Goal: Task Accomplishment & Management: Manage account settings

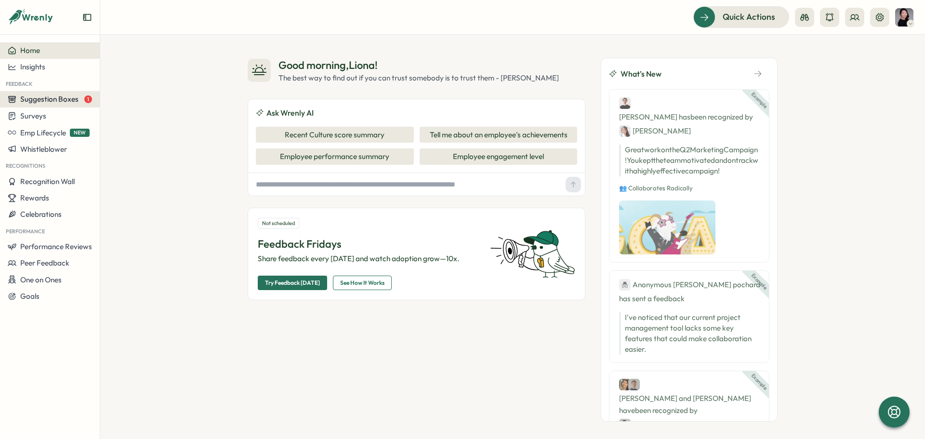
click at [74, 99] on span "Suggestion Boxes" at bounding box center [49, 98] width 58 height 9
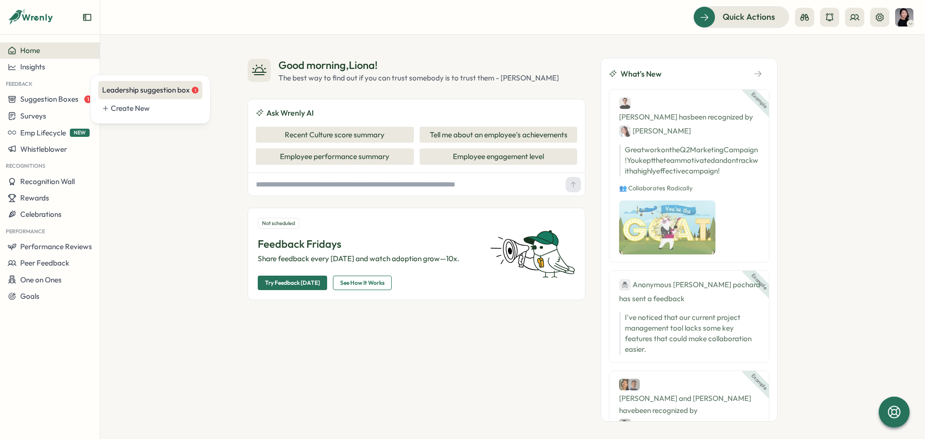
click at [135, 93] on div "Leadership suggestion box 1" at bounding box center [150, 90] width 96 height 11
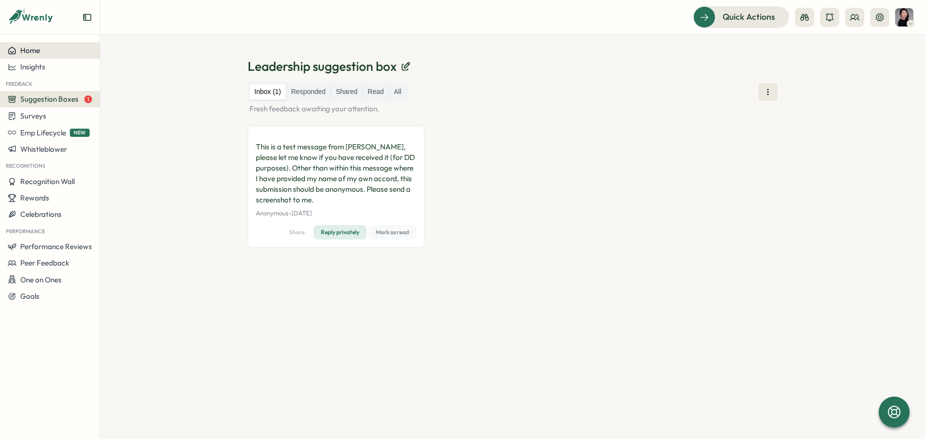
click at [42, 50] on div "Home" at bounding box center [50, 50] width 84 height 9
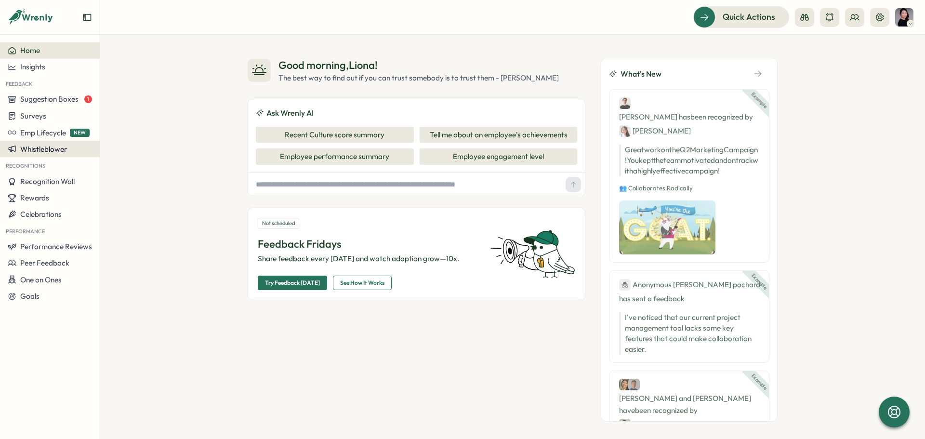
click at [49, 150] on span "Whistleblower" at bounding box center [43, 149] width 47 height 9
click at [114, 141] on div "Manage forms" at bounding box center [128, 139] width 52 height 11
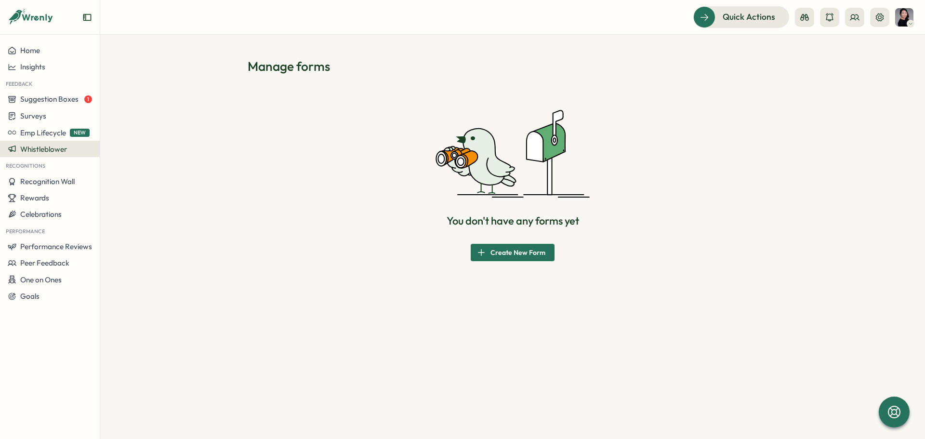
click at [58, 153] on span "Whistleblower" at bounding box center [43, 149] width 47 height 9
click at [108, 156] on div "Incident reports" at bounding box center [128, 158] width 52 height 11
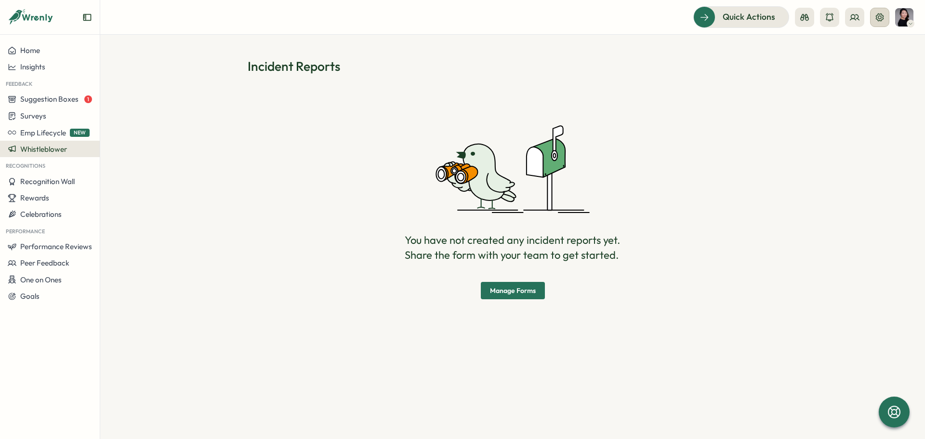
click at [882, 14] on icon at bounding box center [880, 18] width 10 height 10
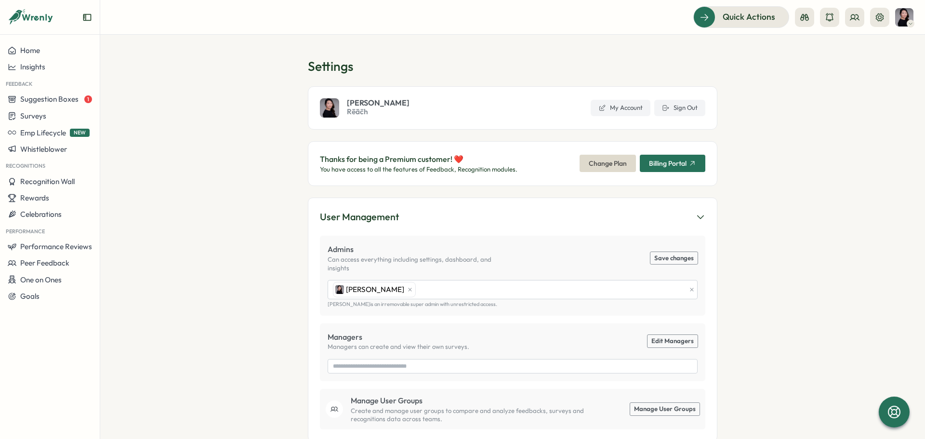
click at [902, 18] on img at bounding box center [904, 17] width 18 height 18
click at [725, 134] on section "Settings [PERSON_NAME] My Account Sign Out Thanks for being a Premium customer!…" at bounding box center [512, 237] width 825 height 404
